Goal: Information Seeking & Learning: Learn about a topic

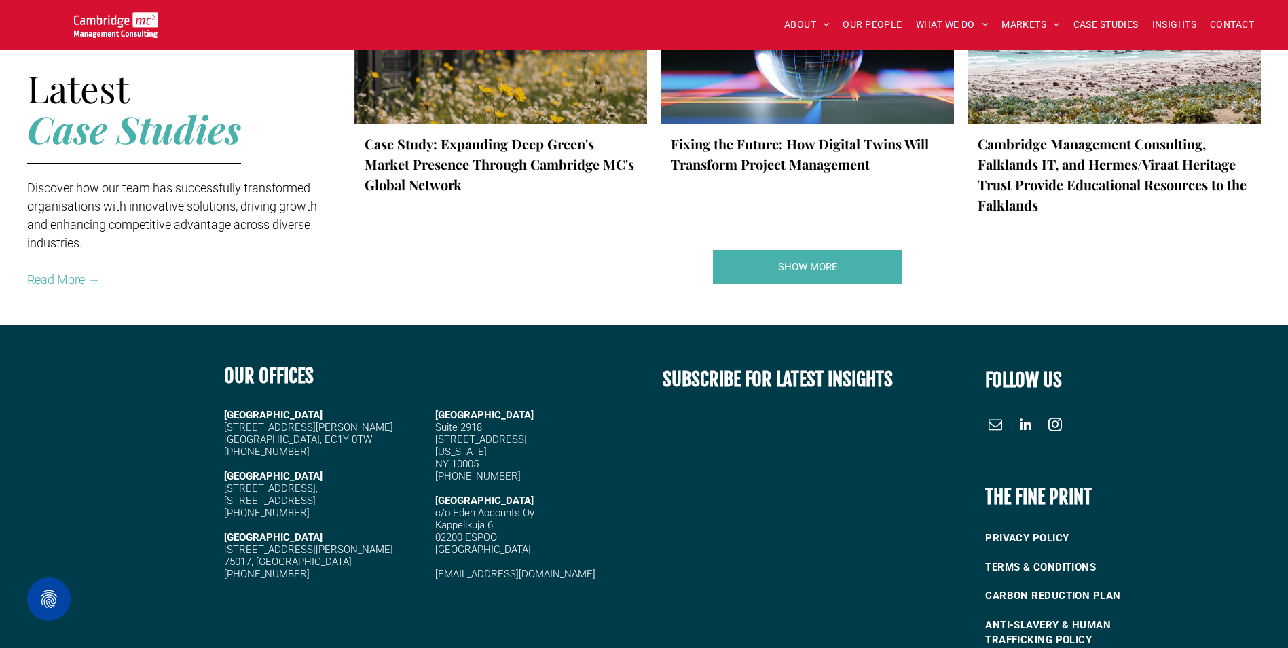
scroll to position [2540, 0]
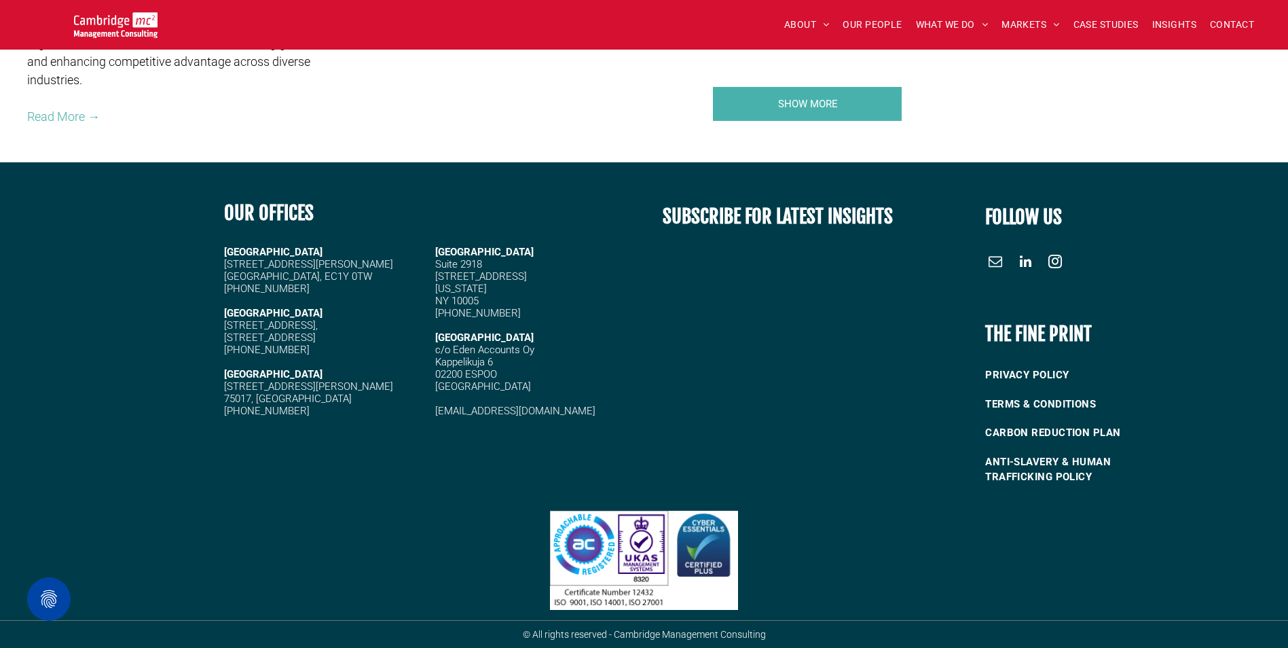
click at [709, 546] on img at bounding box center [644, 559] width 188 height 99
click at [639, 540] on img at bounding box center [644, 559] width 188 height 99
click at [582, 534] on img at bounding box center [644, 559] width 188 height 99
click at [711, 540] on img at bounding box center [644, 559] width 188 height 99
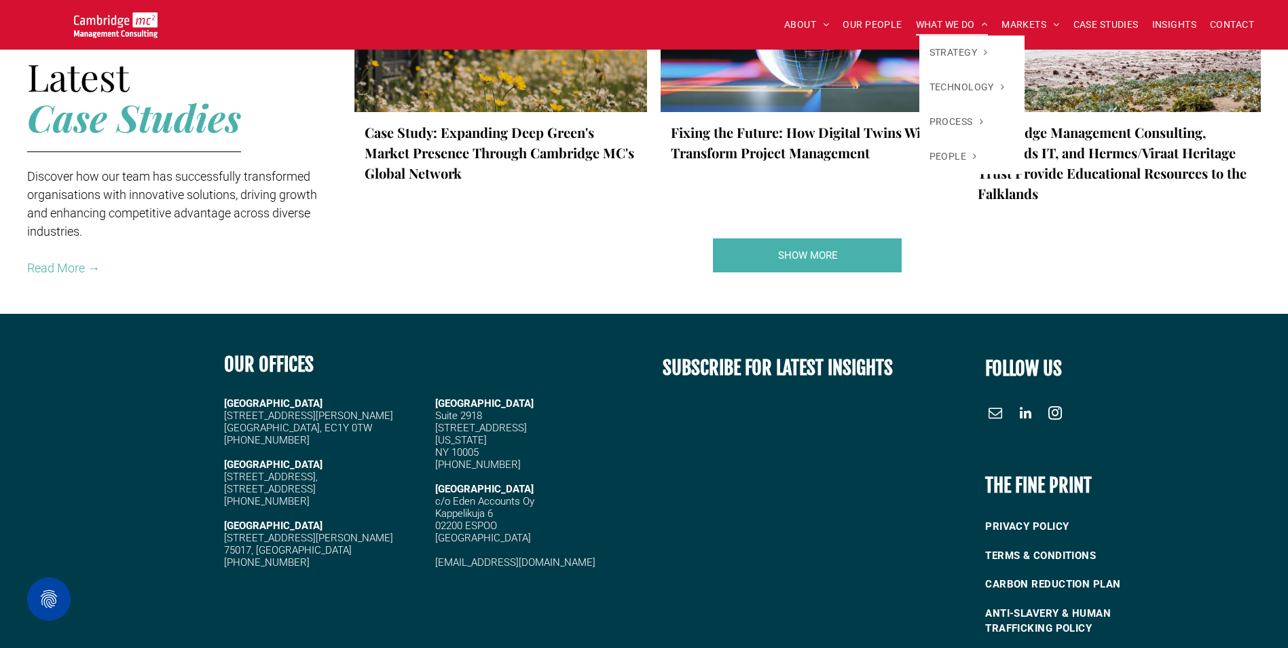
scroll to position [2269, 0]
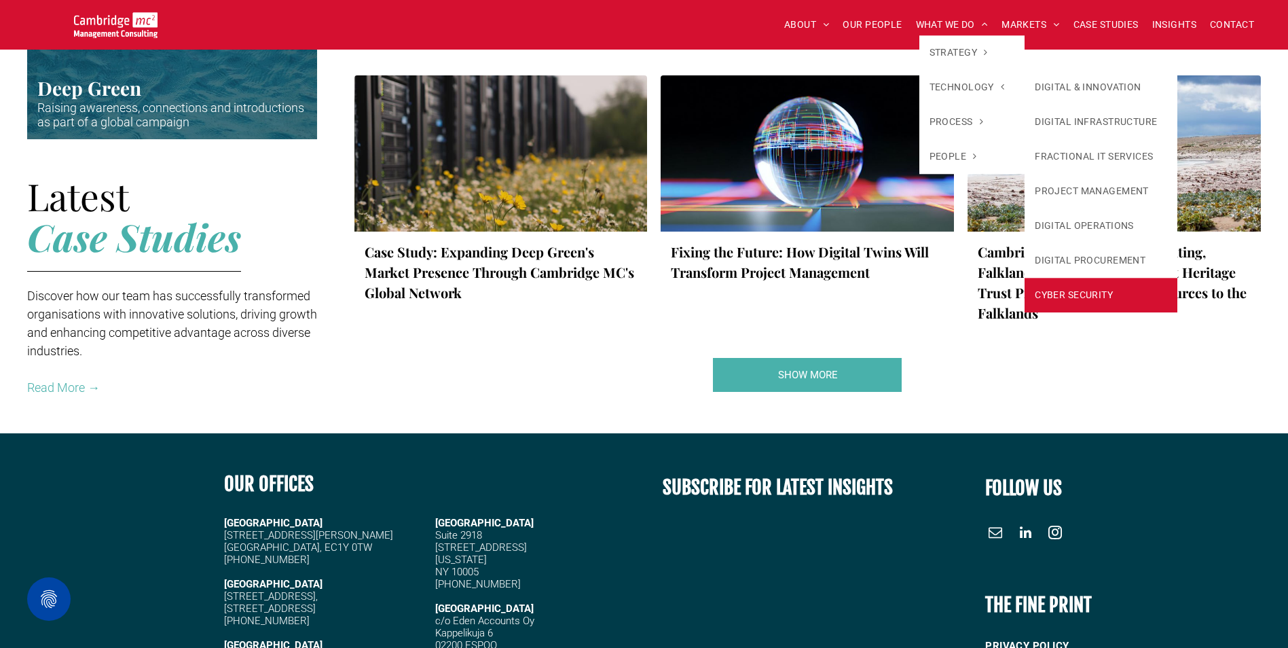
click at [1081, 289] on link "CYBER SECURITY" at bounding box center [1100, 295] width 153 height 35
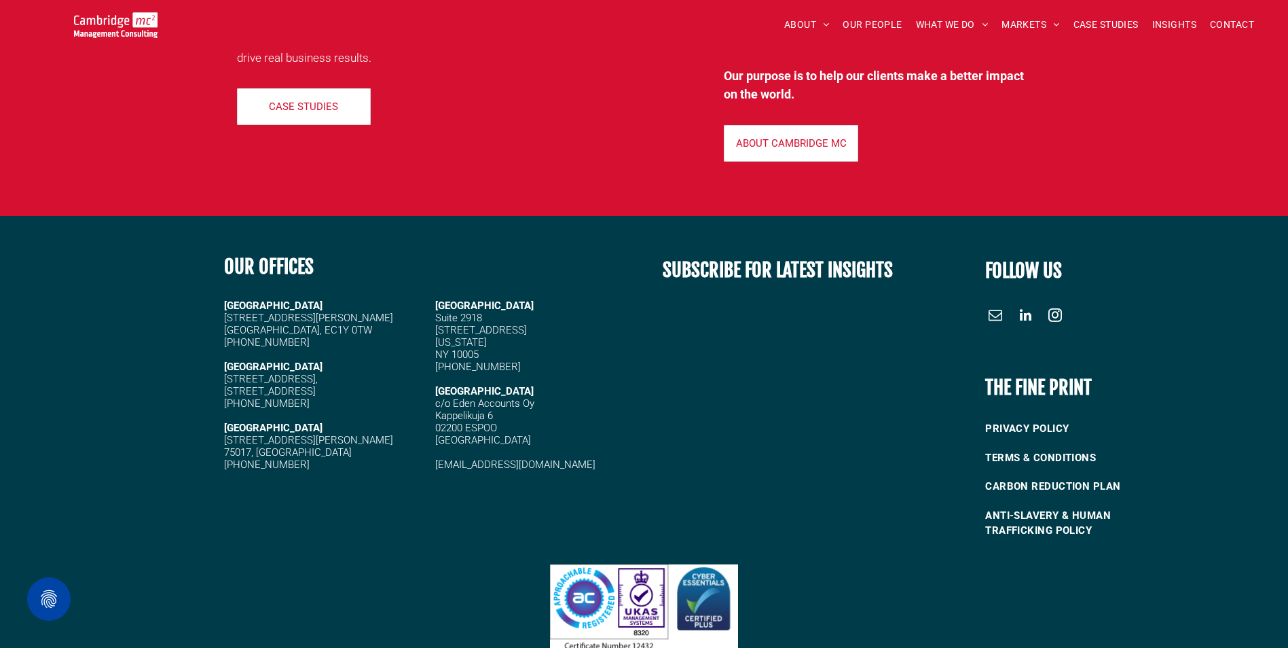
scroll to position [7925, 0]
